Goal: Obtain resource: Obtain resource

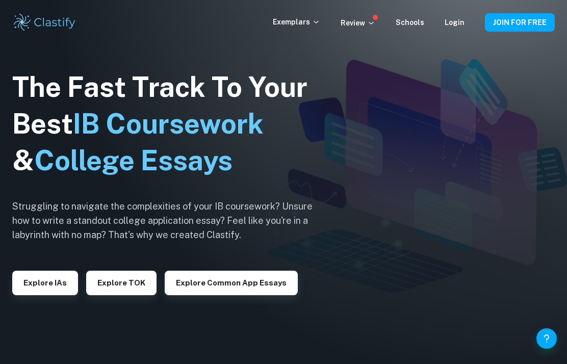
click at [60, 295] on button "Explore IAs" at bounding box center [45, 283] width 66 height 24
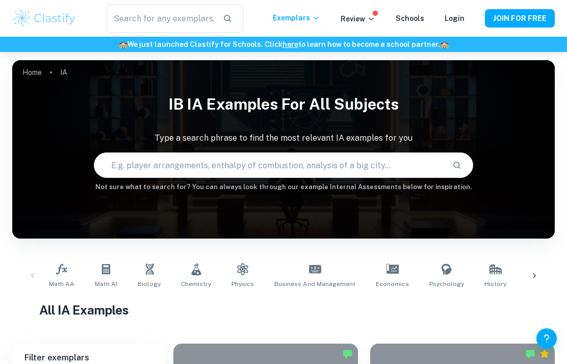
scroll to position [118, 0]
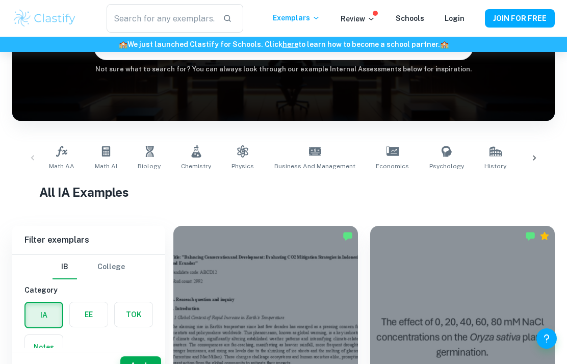
click at [95, 312] on label "button" at bounding box center [89, 314] width 38 height 24
click at [0, 0] on input "radio" at bounding box center [0, 0] width 0 height 0
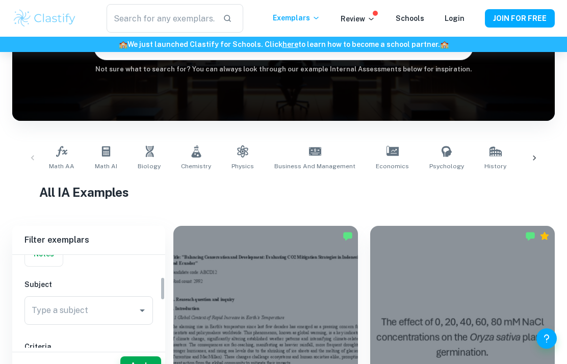
scroll to position [92, 0]
click at [113, 313] on input "Type a subject" at bounding box center [81, 311] width 104 height 19
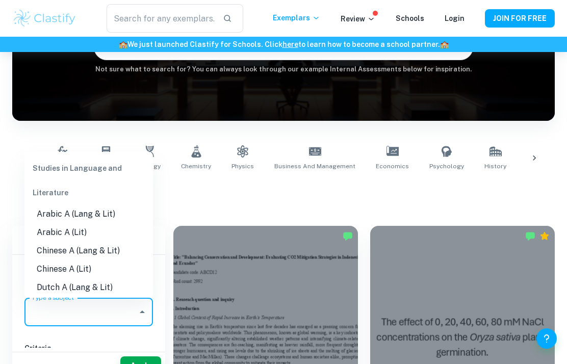
scroll to position [117, 0]
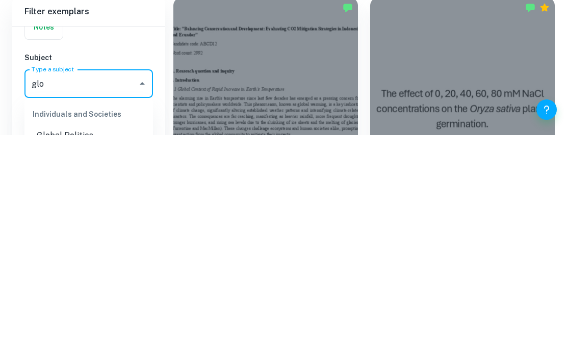
click at [105, 355] on li "Global Politics" at bounding box center [88, 364] width 128 height 18
type input "Global Politics"
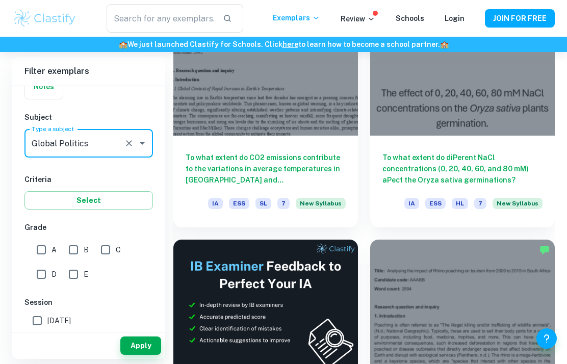
click at [45, 248] on input "A" at bounding box center [41, 249] width 20 height 20
checkbox input "true"
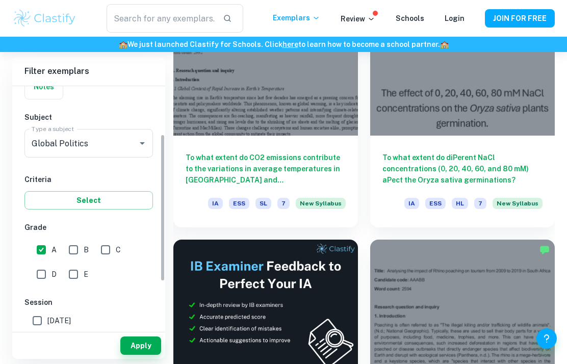
click at [163, 359] on div "Apply" at bounding box center [88, 345] width 153 height 26
click at [144, 355] on button "Apply" at bounding box center [140, 345] width 41 height 18
